Goal: Information Seeking & Learning: Learn about a topic

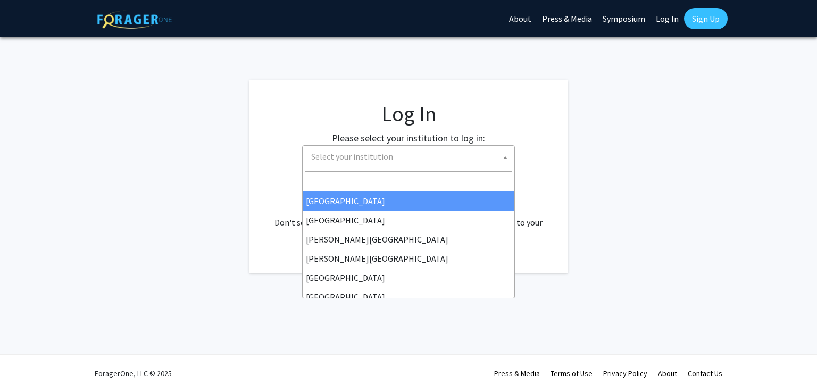
click at [391, 149] on span "Select your institution" at bounding box center [410, 157] width 207 height 22
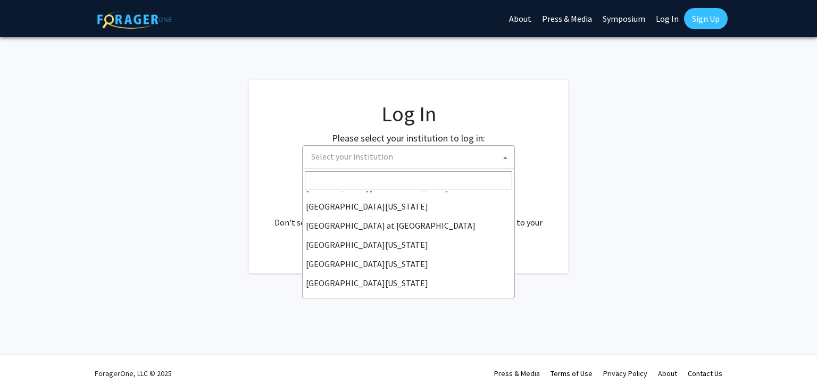
scroll to position [371, 0]
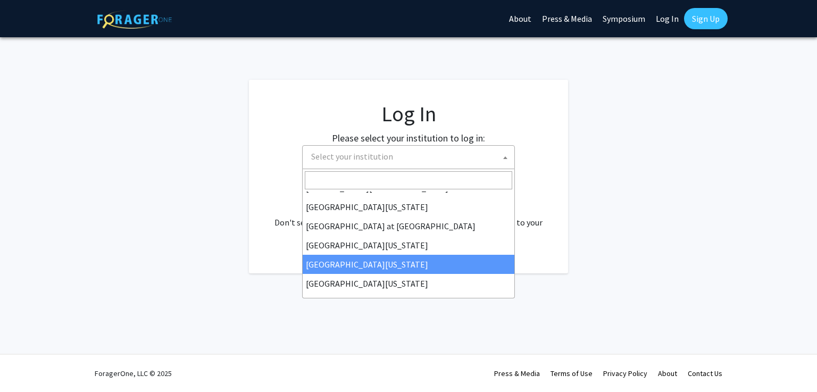
select select "31"
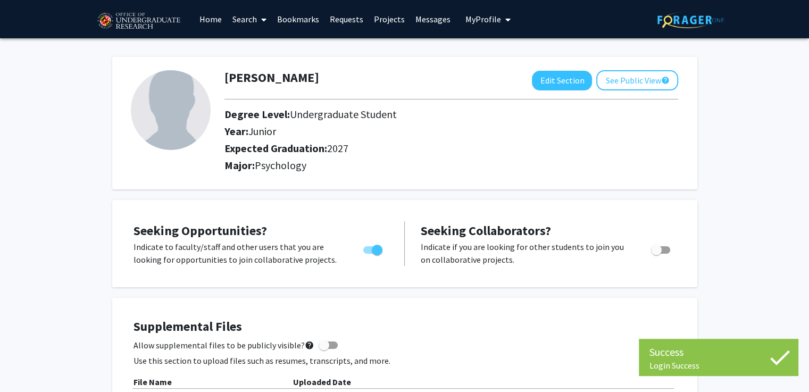
click at [235, 22] on link "Search" at bounding box center [249, 19] width 45 height 37
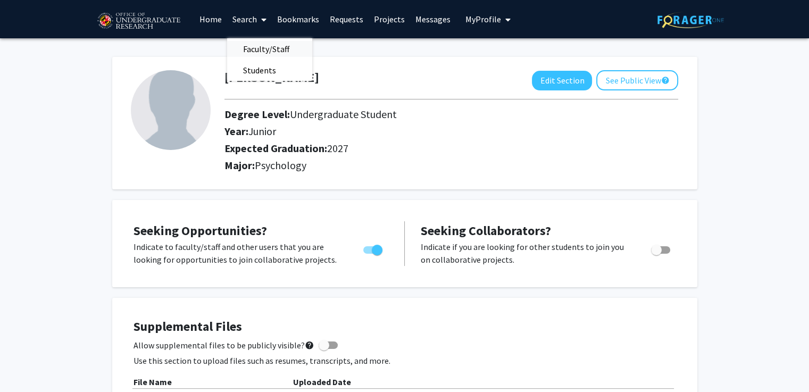
click at [250, 49] on span "Faculty/Staff" at bounding box center [266, 48] width 78 height 21
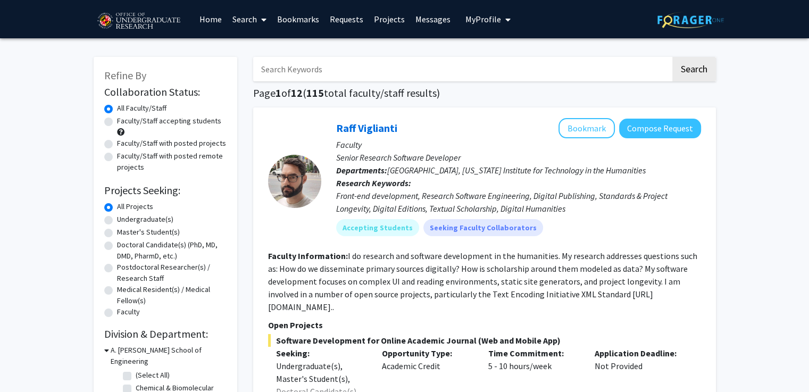
click at [302, 67] on input "Search Keywords" at bounding box center [461, 69] width 417 height 24
click at [135, 223] on label "Undergraduate(s)" at bounding box center [145, 219] width 56 height 11
click at [124, 221] on input "Undergraduate(s)" at bounding box center [120, 217] width 7 height 7
radio input "true"
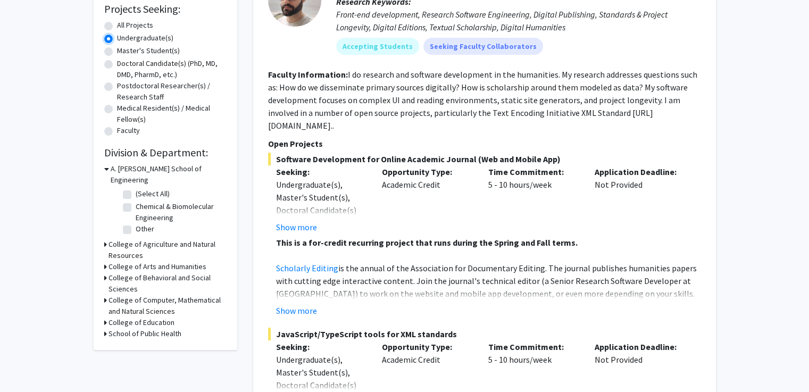
scroll to position [181, 0]
click at [161, 273] on h3 "College of Behavioral and Social Sciences" at bounding box center [167, 284] width 118 height 22
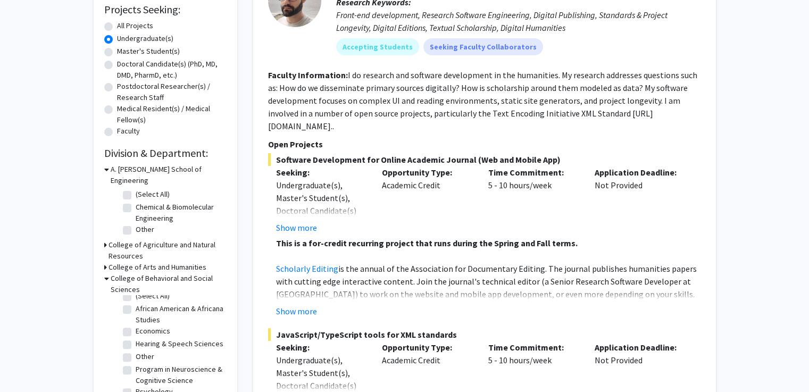
scroll to position [17, 0]
click at [136, 386] on label "Psychology" at bounding box center [154, 391] width 37 height 11
click at [136, 386] on input "Psychology" at bounding box center [139, 389] width 7 height 7
checkbox input "true"
